Goal: Task Accomplishment & Management: Use online tool/utility

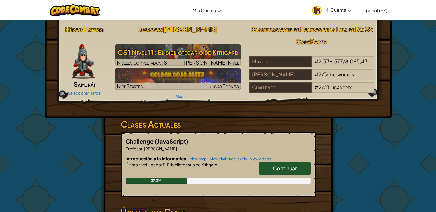
scroll to position [115, 0]
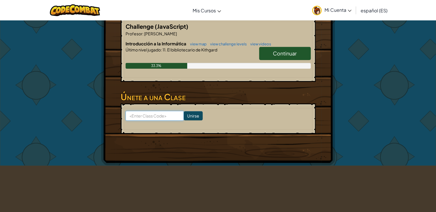
click at [168, 116] on input at bounding box center [155, 116] width 58 height 10
click at [145, 118] on input at bounding box center [155, 116] width 58 height 10
paste input "TableGlassWide"
type input "TableGlassWide"
click at [193, 115] on input "Unirse" at bounding box center [193, 115] width 19 height 9
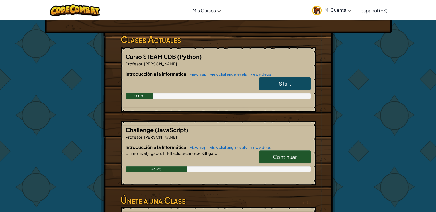
scroll to position [86, 0]
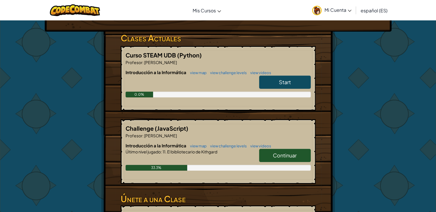
click at [290, 85] on link "Start" at bounding box center [285, 81] width 52 height 13
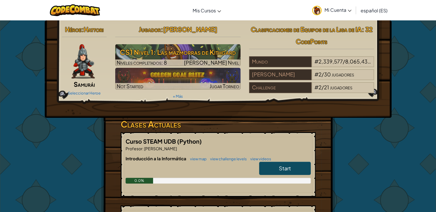
select select "es-ES"
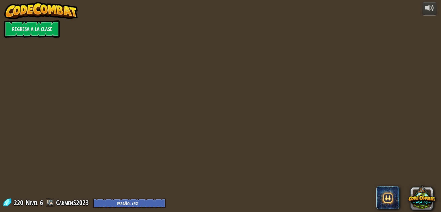
select select "es-ES"
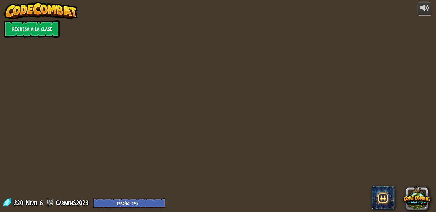
select select "es-ES"
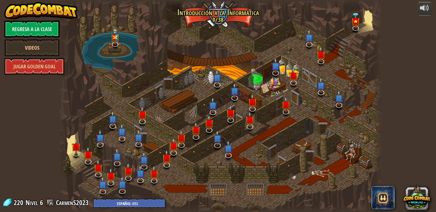
select select "es-ES"
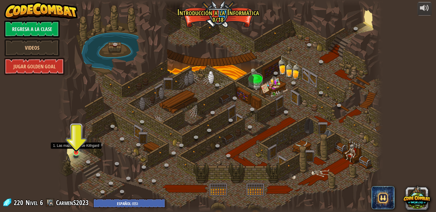
click at [76, 151] on img at bounding box center [76, 143] width 8 height 19
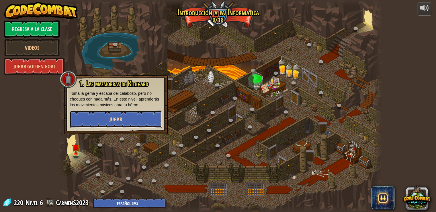
click at [119, 120] on span "Jugar" at bounding box center [116, 119] width 13 height 7
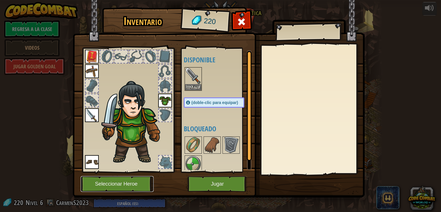
click at [126, 178] on button "Seleccionar Heroe" at bounding box center [117, 184] width 73 height 16
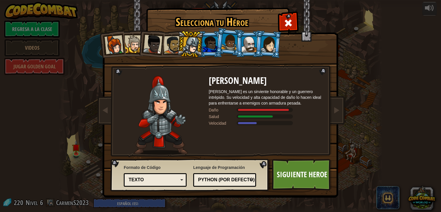
click at [116, 39] on div at bounding box center [113, 44] width 19 height 19
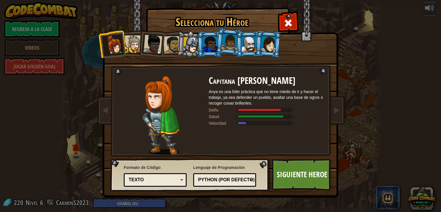
click at [204, 49] on div at bounding box center [210, 43] width 15 height 15
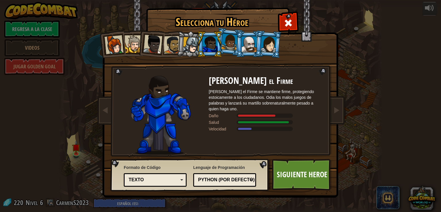
click at [236, 46] on li at bounding box center [249, 44] width 26 height 26
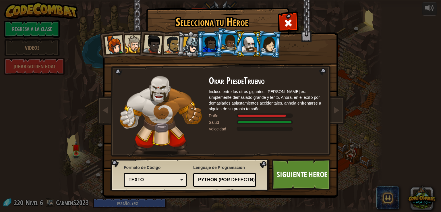
click at [116, 42] on div at bounding box center [113, 44] width 19 height 19
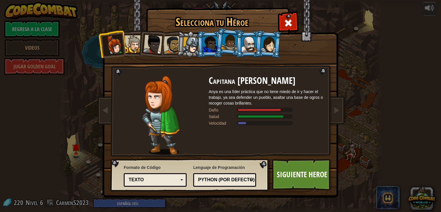
click at [163, 176] on div "Texto" at bounding box center [154, 179] width 50 height 7
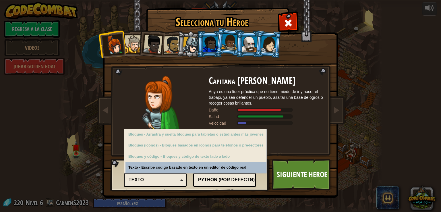
click at [163, 176] on div "Texto" at bounding box center [154, 179] width 50 height 7
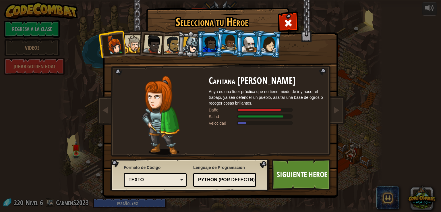
click at [163, 176] on div "Texto" at bounding box center [154, 179] width 50 height 7
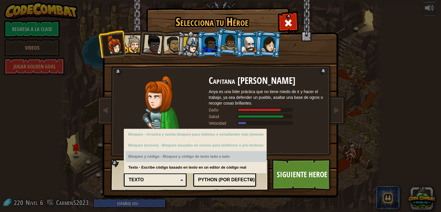
click at [170, 154] on div "Bloques y código - Bloques y código de texto lado a lado" at bounding box center [195, 156] width 141 height 11
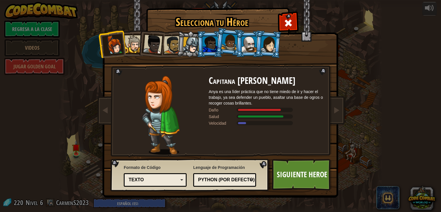
click at [159, 168] on div "Formato de Código Texto Bloques y código Bloques Bloques (iconos) Texto Bloques…" at bounding box center [155, 175] width 63 height 25
click at [285, 178] on link "Siguiente Heroe" at bounding box center [302, 175] width 60 height 32
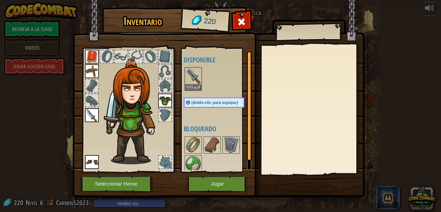
click at [96, 73] on img at bounding box center [92, 71] width 14 height 14
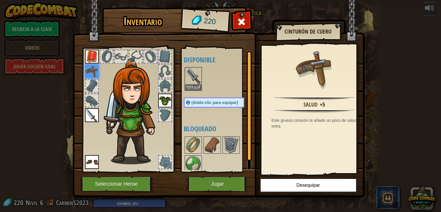
click at [93, 61] on img at bounding box center [92, 57] width 14 height 14
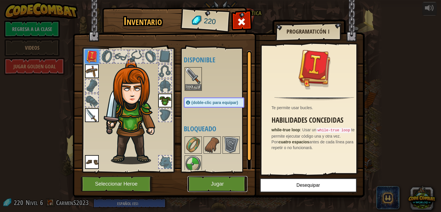
click at [223, 182] on button "Jugar" at bounding box center [217, 184] width 60 height 16
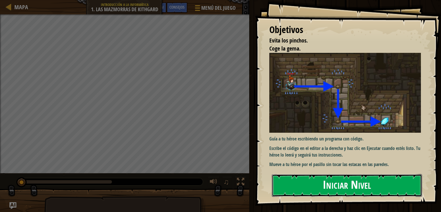
click at [309, 183] on button "Iniciar Nivel" at bounding box center [347, 185] width 150 height 23
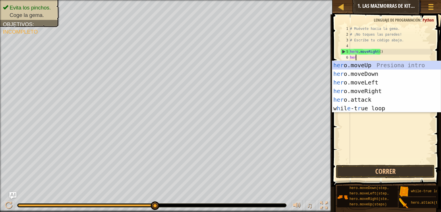
scroll to position [3, 0]
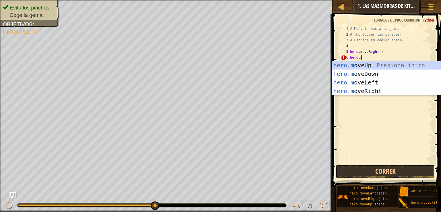
type textarea "hero.mo"
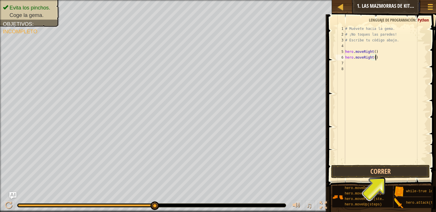
click at [382, 58] on div "# Muévete hacia la gema. # ¡No toques las paredes! # Escribe tu código abajo. h…" at bounding box center [385, 100] width 83 height 149
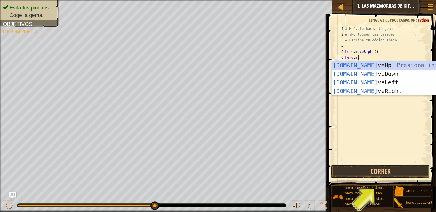
type textarea "hero.mov"
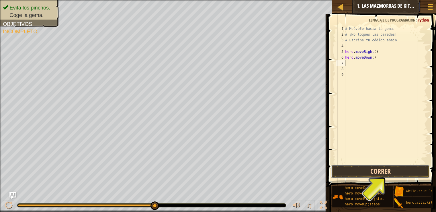
click at [380, 168] on button "Correr" at bounding box center [380, 171] width 99 height 13
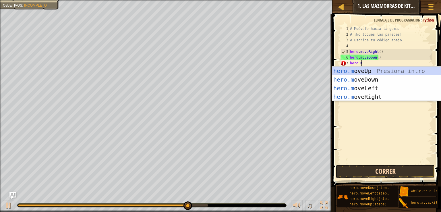
type textarea "hero.mo"
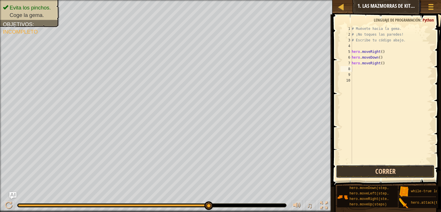
click at [380, 168] on button "Correr" at bounding box center [385, 171] width 99 height 13
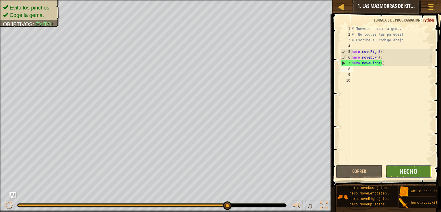
click at [396, 173] on button "Hecho" at bounding box center [408, 171] width 46 height 13
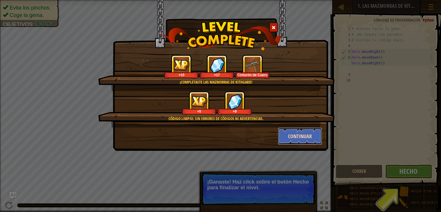
click at [311, 136] on button "Continuar" at bounding box center [300, 135] width 44 height 17
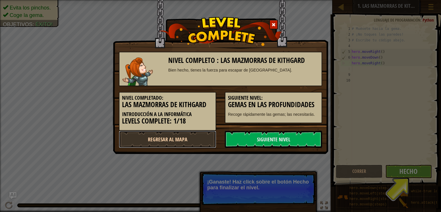
click at [190, 135] on link "Regresar al mapa" at bounding box center [167, 139] width 97 height 17
select select "es-ES"
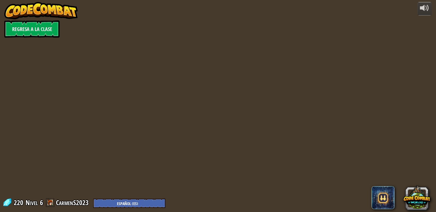
select select "es-ES"
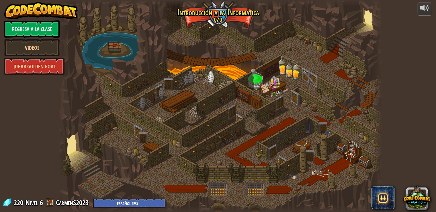
select select "es-ES"
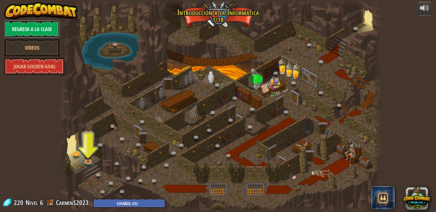
click at [46, 29] on link "Regresa a la clase" at bounding box center [31, 28] width 55 height 17
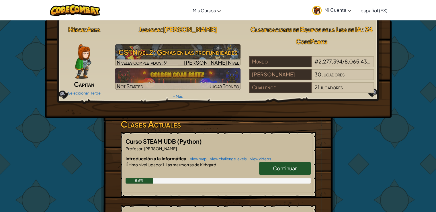
click at [282, 169] on span "Continuar" at bounding box center [285, 168] width 24 height 7
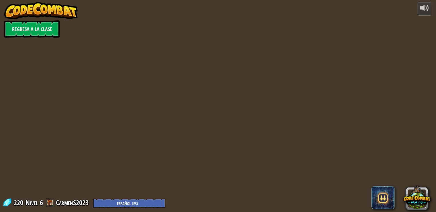
select select "es-ES"
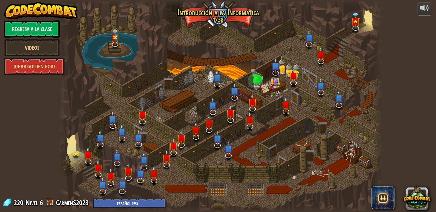
select select "es-ES"
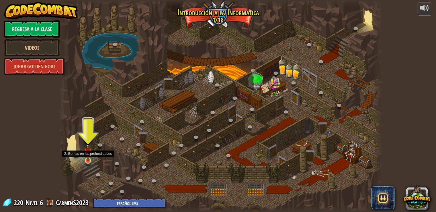
click at [88, 157] on img at bounding box center [88, 151] width 8 height 19
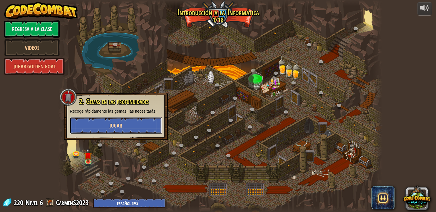
click at [100, 130] on button "Jugar" at bounding box center [116, 125] width 92 height 17
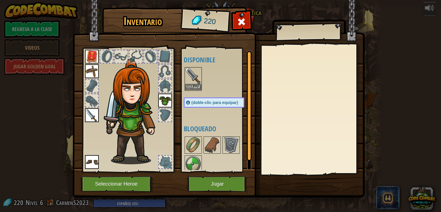
click at [196, 80] on img at bounding box center [193, 76] width 16 height 16
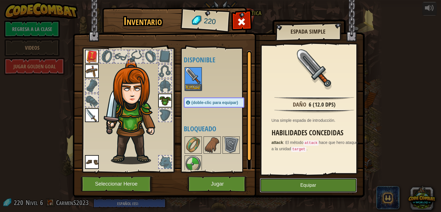
click at [288, 185] on button "Equipar" at bounding box center [308, 185] width 97 height 14
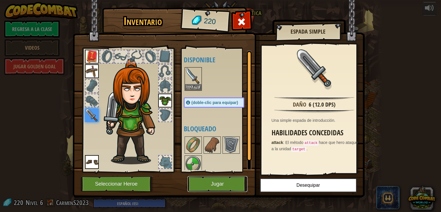
click at [231, 186] on button "Jugar" at bounding box center [217, 184] width 60 height 16
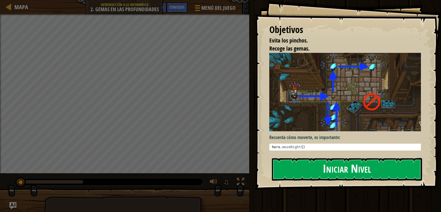
click at [328, 166] on button "Iniciar Nivel" at bounding box center [347, 169] width 150 height 23
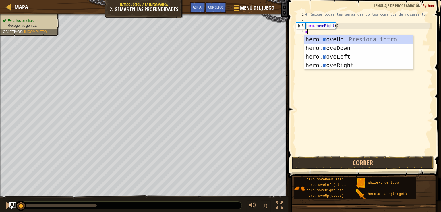
scroll to position [3, 0]
type textarea "mov"
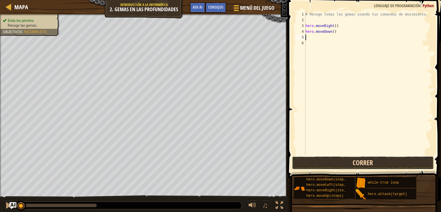
click at [360, 162] on button "Correr" at bounding box center [363, 162] width 142 height 13
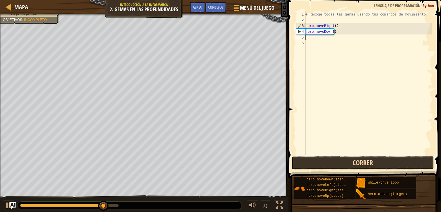
type textarea "he"
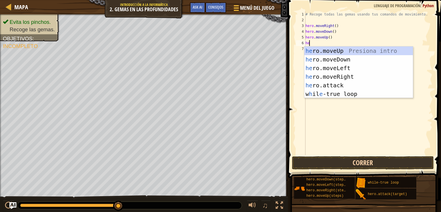
type textarea "her"
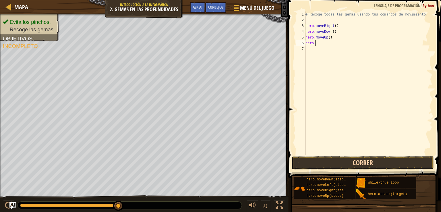
type textarea "hero.mo"
click at [344, 158] on button "Correr" at bounding box center [363, 162] width 142 height 13
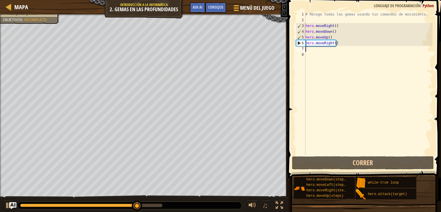
click at [333, 36] on div "# Recoge todas las gemas usando tus comandos de movimiento. hero . moveRight ( …" at bounding box center [368, 88] width 128 height 155
type textarea "hero.moveUp()"
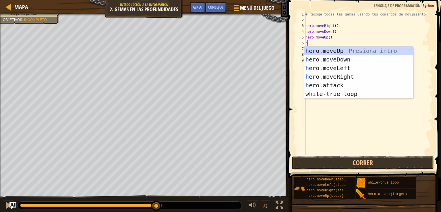
type textarea "he"
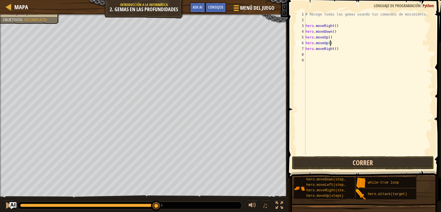
type textarea "hero.moveUp()"
click at [315, 166] on button "Correr" at bounding box center [363, 162] width 142 height 13
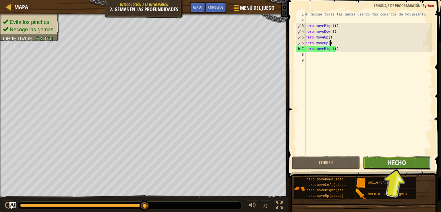
click at [388, 163] on span "Hecho" at bounding box center [397, 162] width 18 height 9
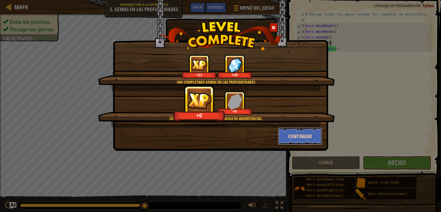
click at [312, 139] on button "Continuar" at bounding box center [300, 135] width 44 height 17
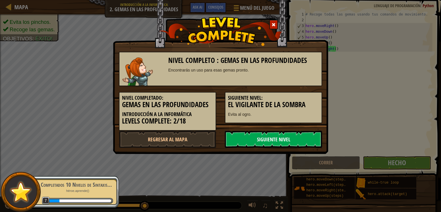
click at [305, 137] on link "Siguiente nivel" at bounding box center [273, 139] width 97 height 17
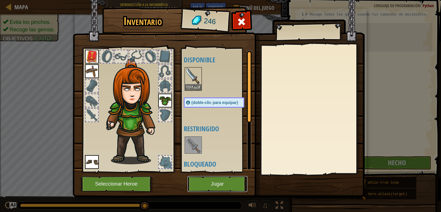
click at [226, 182] on button "Jugar" at bounding box center [217, 184] width 60 height 16
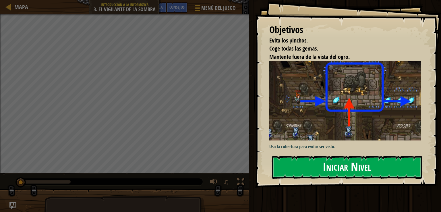
click at [320, 161] on button "Iniciar Nivel" at bounding box center [347, 167] width 150 height 23
